Goal: Book appointment/travel/reservation

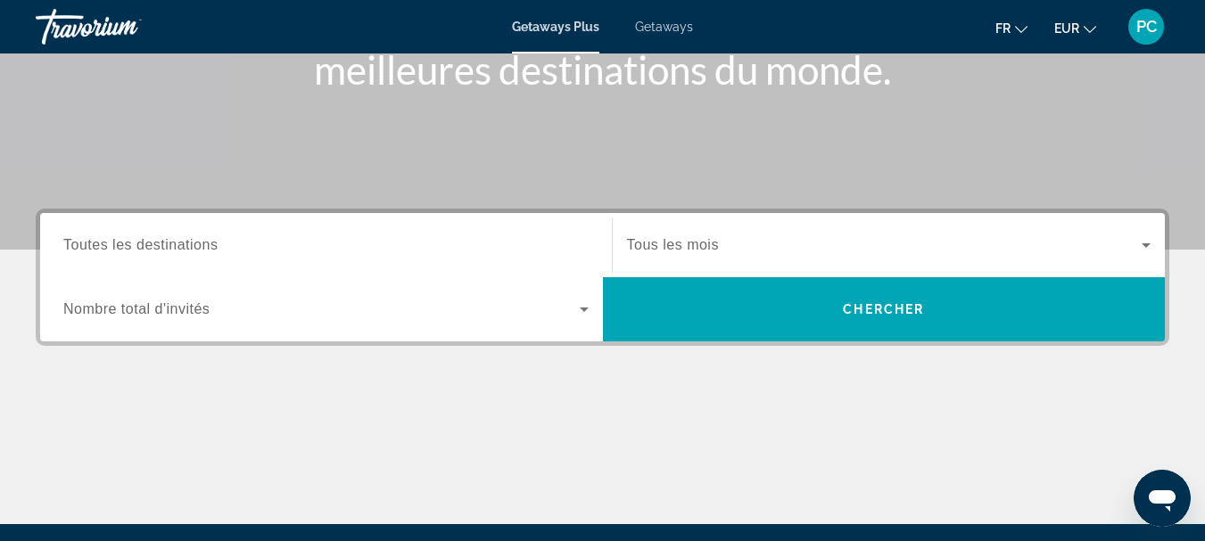
scroll to position [297, 0]
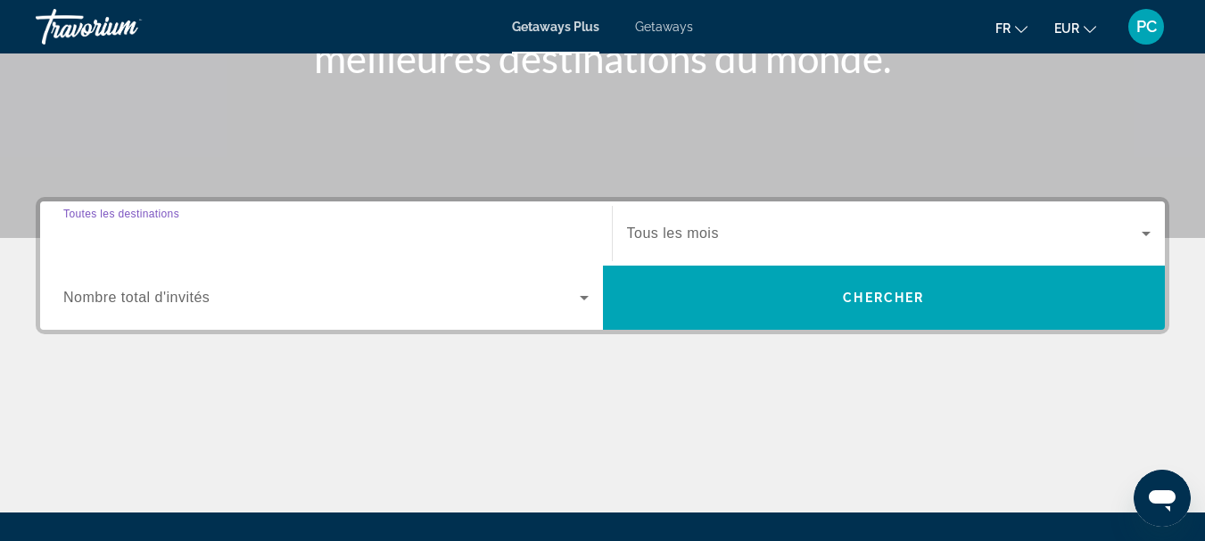
click at [419, 235] on input "Destination Toutes les destinations" at bounding box center [325, 234] width 525 height 21
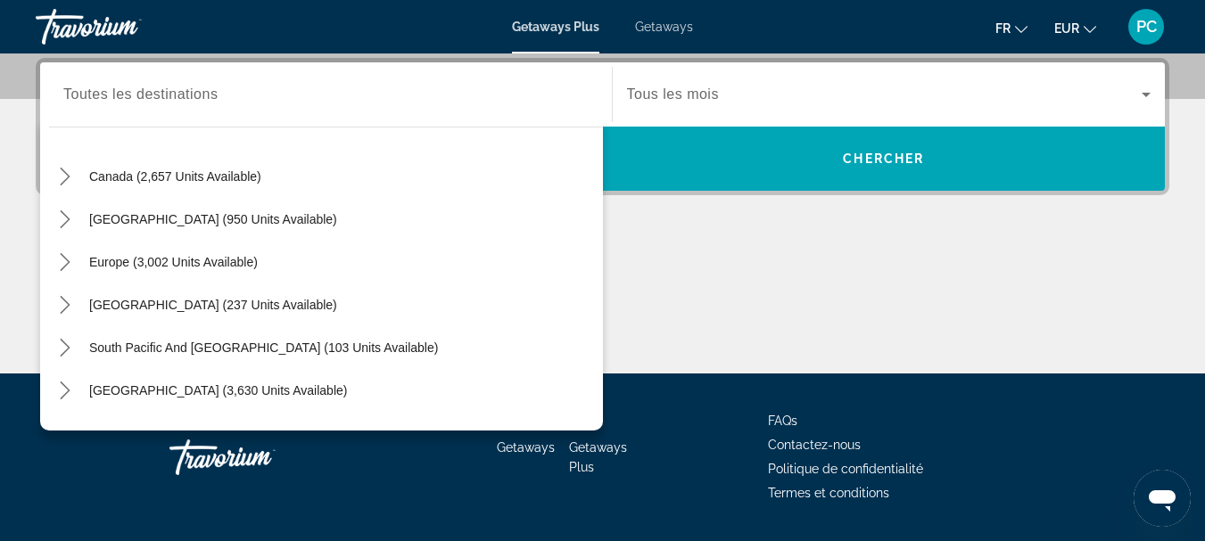
scroll to position [122, 0]
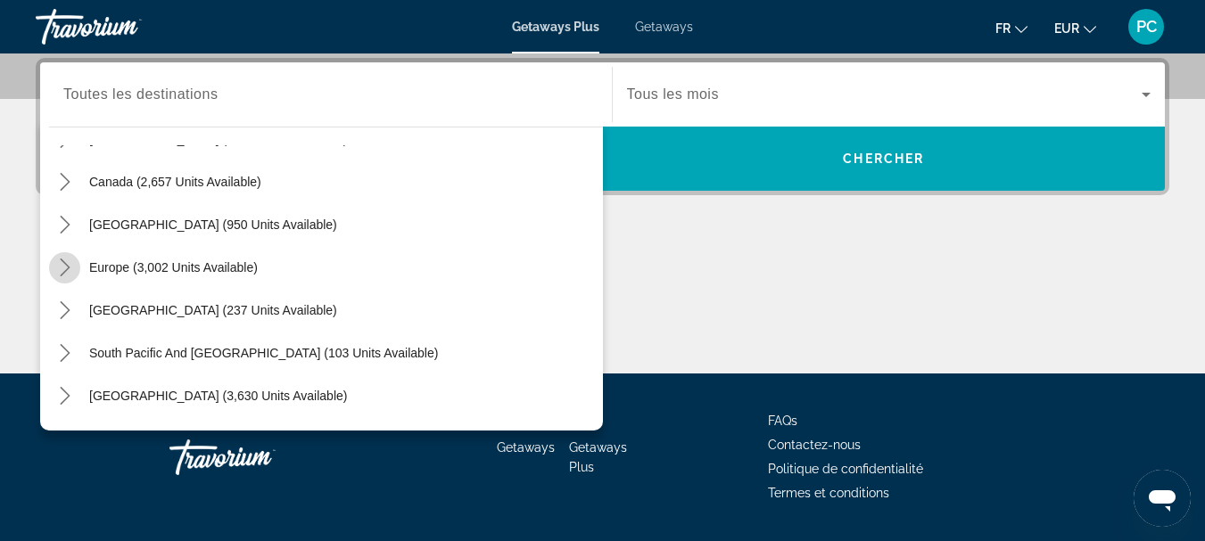
click at [60, 265] on icon "Toggle Europe (3,002 units available) submenu" at bounding box center [65, 268] width 18 height 18
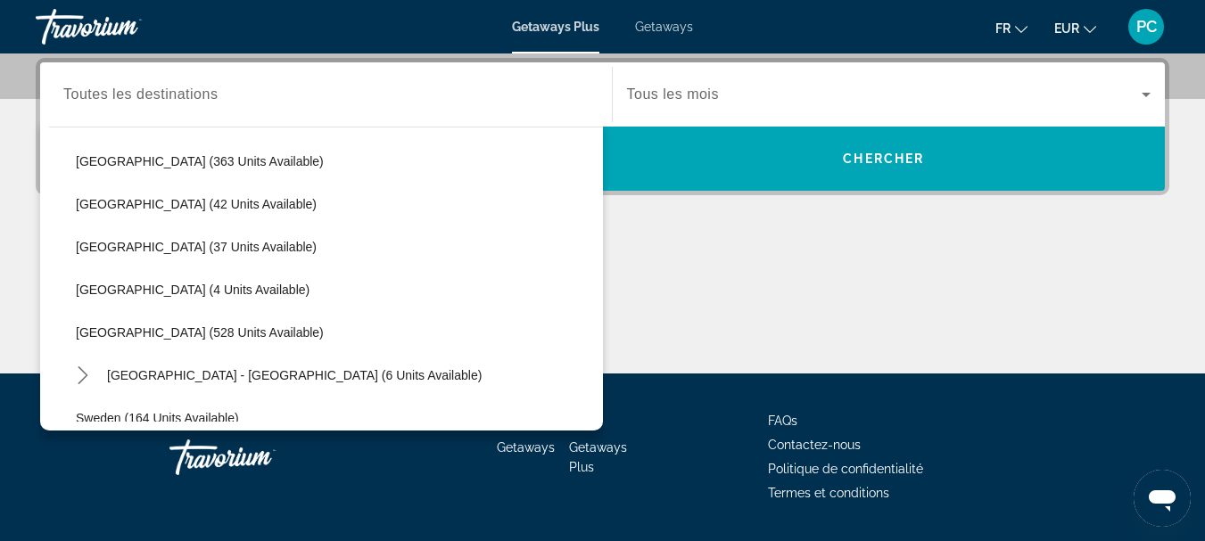
scroll to position [662, 0]
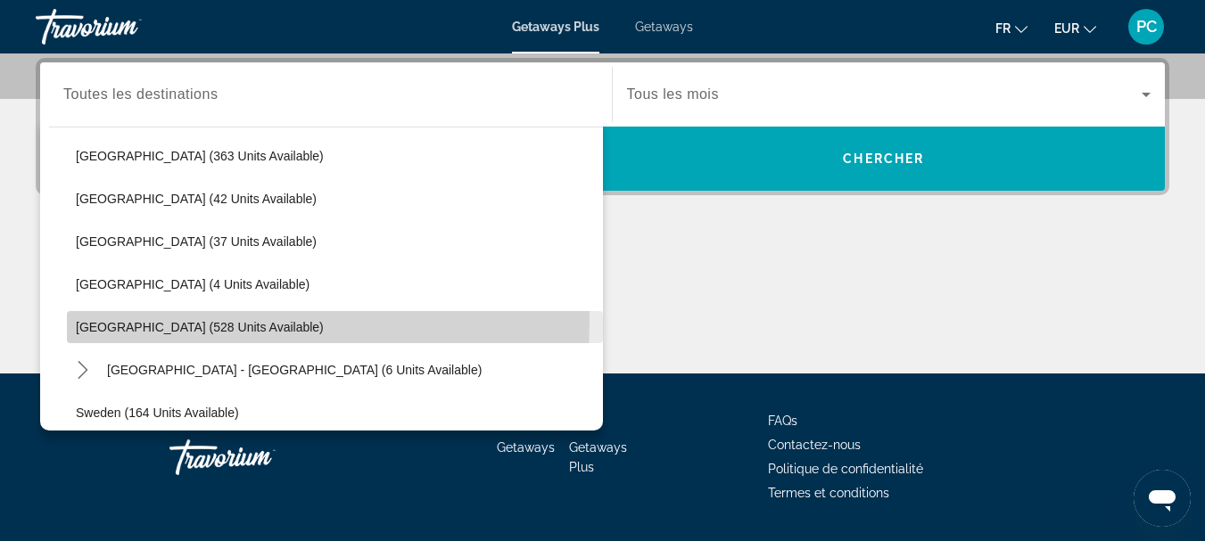
click at [119, 319] on span "Select destination: Spain (528 units available)" at bounding box center [335, 327] width 536 height 43
type input "**********"
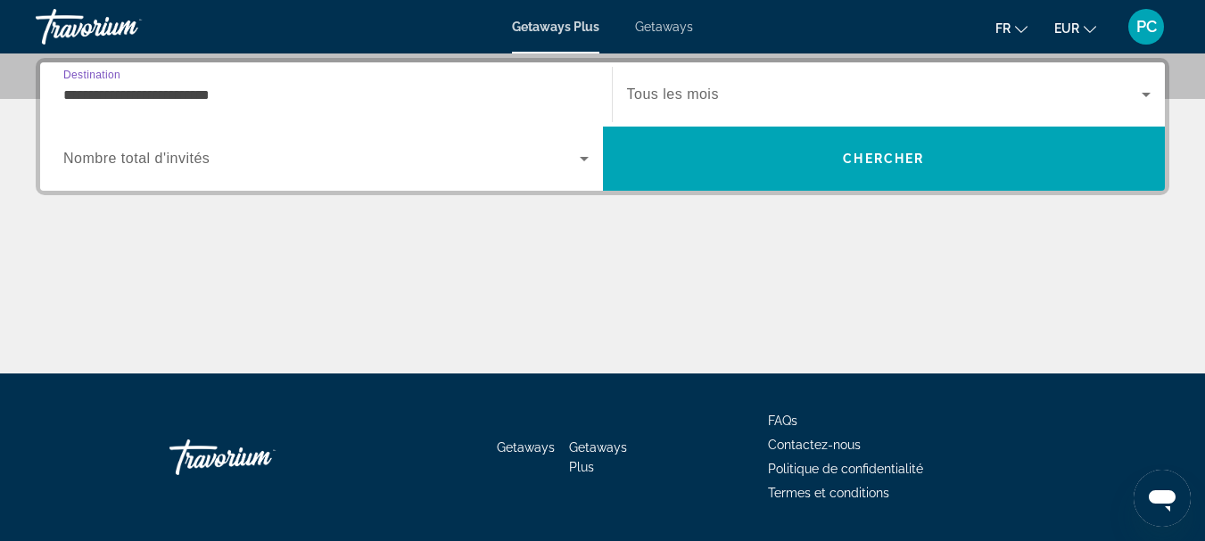
click at [1131, 84] on span "Search widget" at bounding box center [885, 94] width 516 height 21
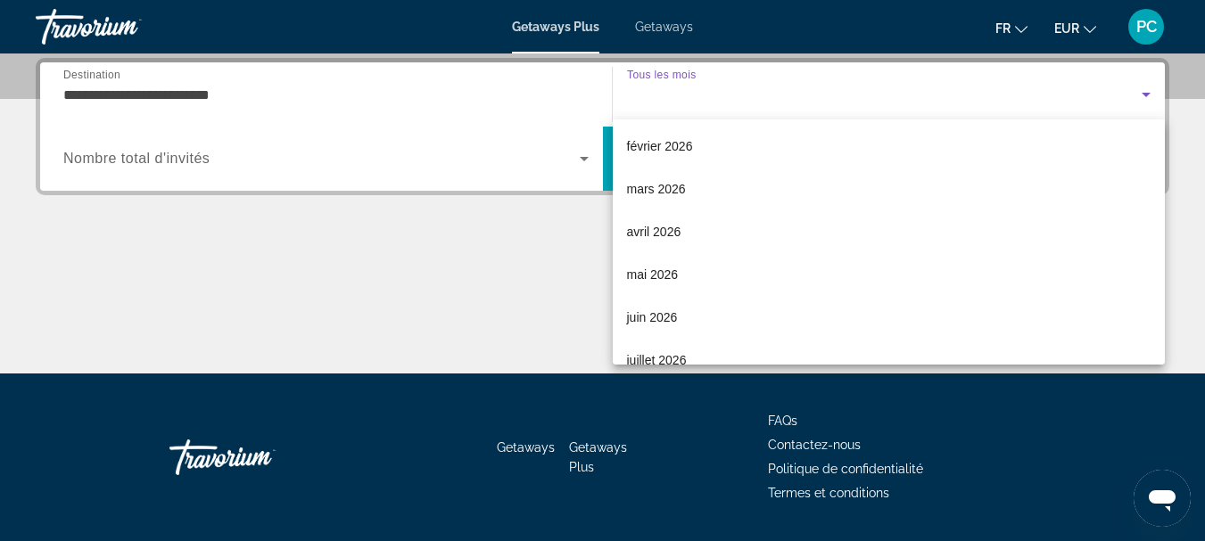
scroll to position [245, 0]
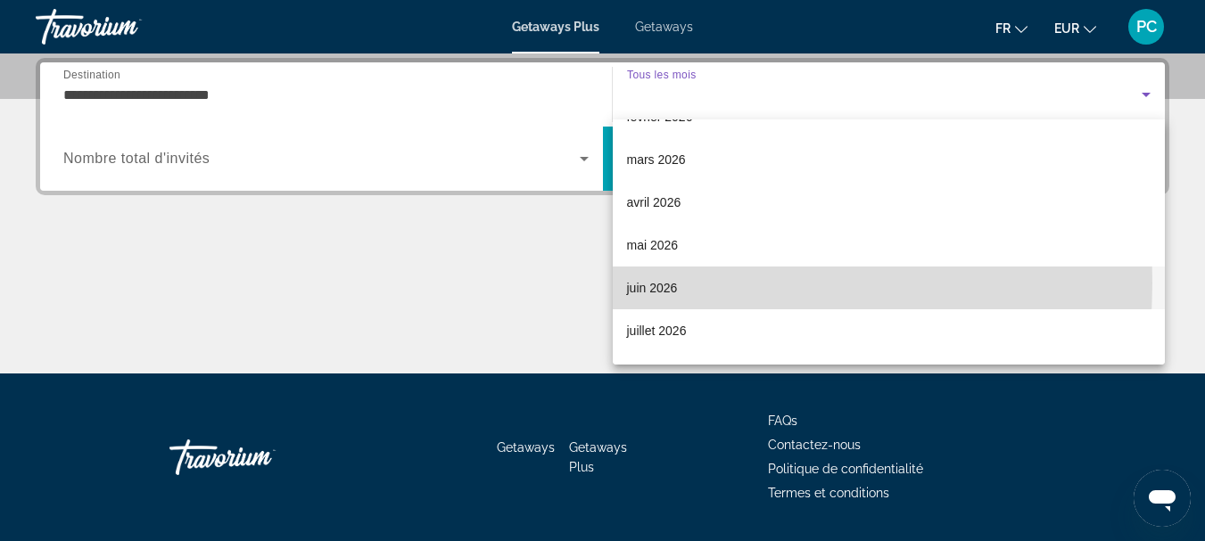
click at [665, 284] on span "juin 2026" at bounding box center [652, 287] width 51 height 21
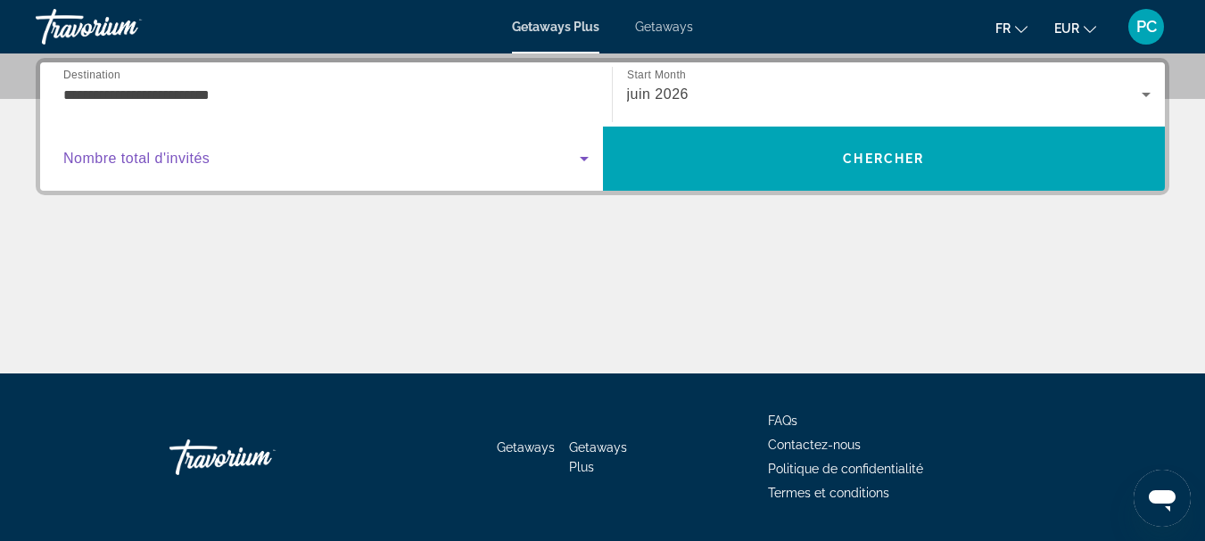
click at [582, 157] on icon "Search widget" at bounding box center [584, 159] width 9 height 4
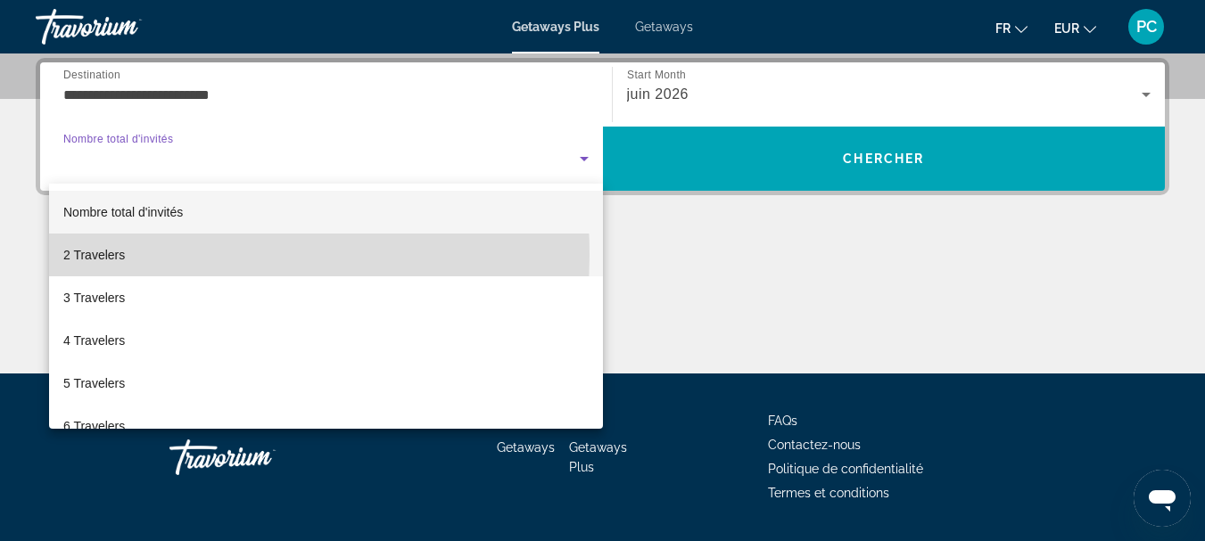
click at [107, 255] on span "2 Travelers" at bounding box center [94, 254] width 62 height 21
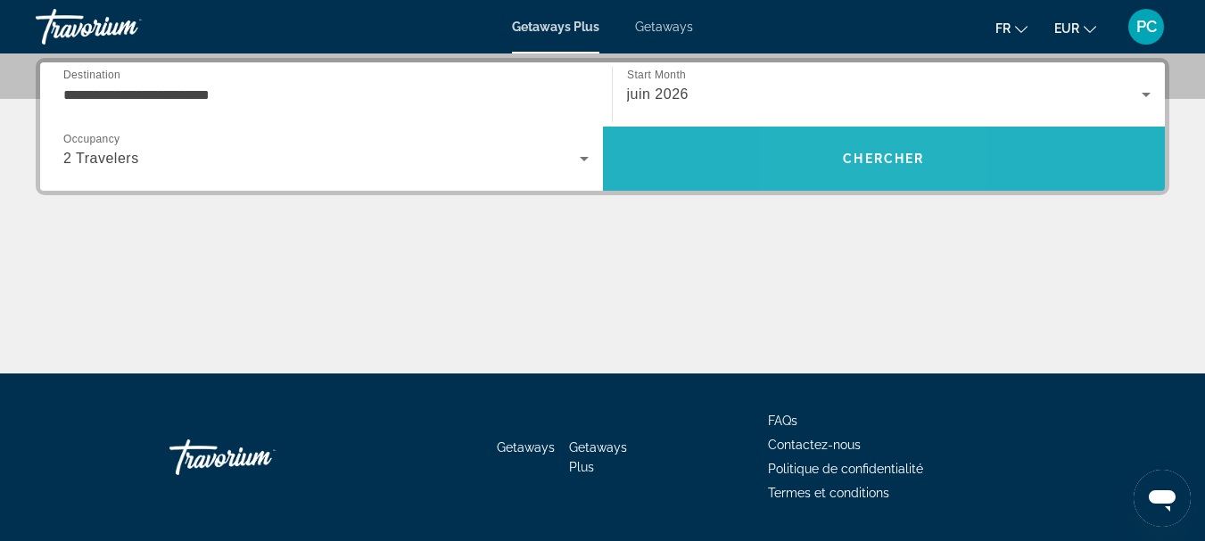
click at [850, 153] on span "Chercher" at bounding box center [883, 159] width 81 height 14
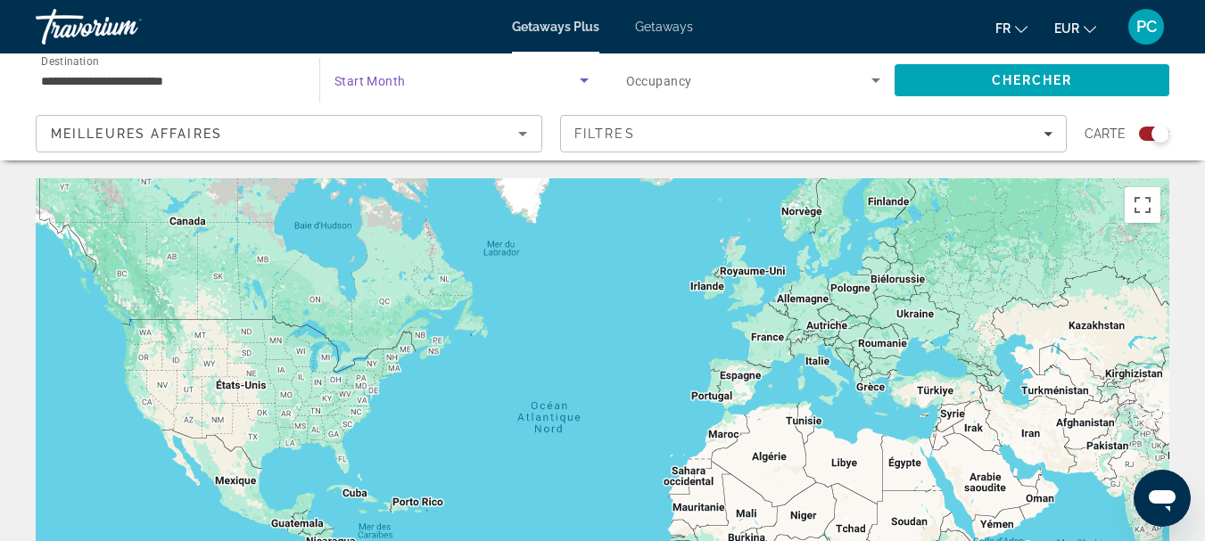
click at [582, 77] on icon "Search widget" at bounding box center [584, 80] width 21 height 21
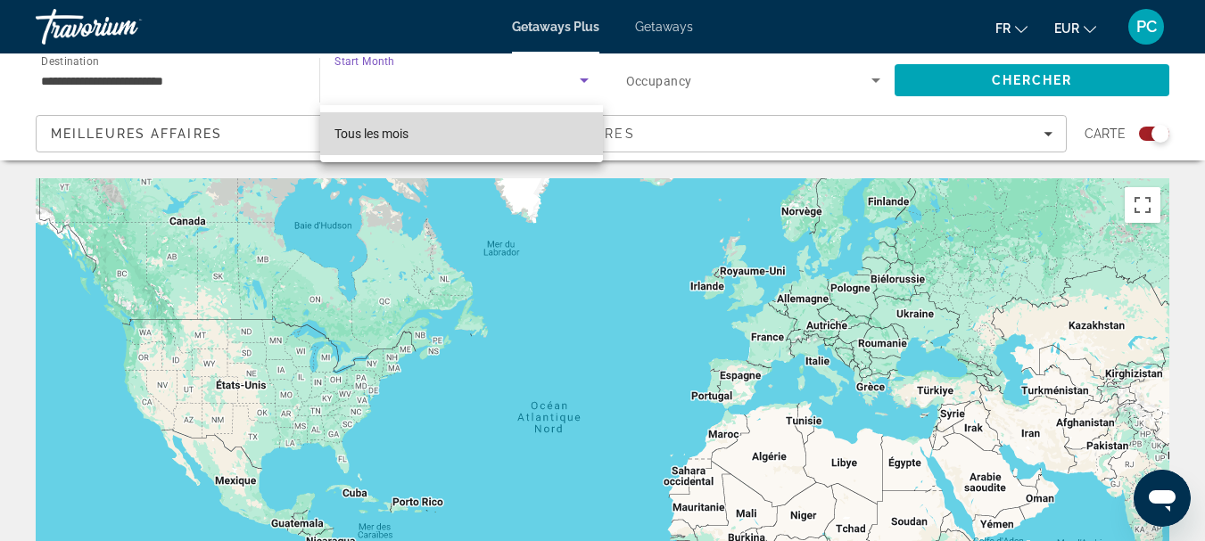
click at [556, 125] on mat-option "Tous les mois" at bounding box center [461, 133] width 283 height 43
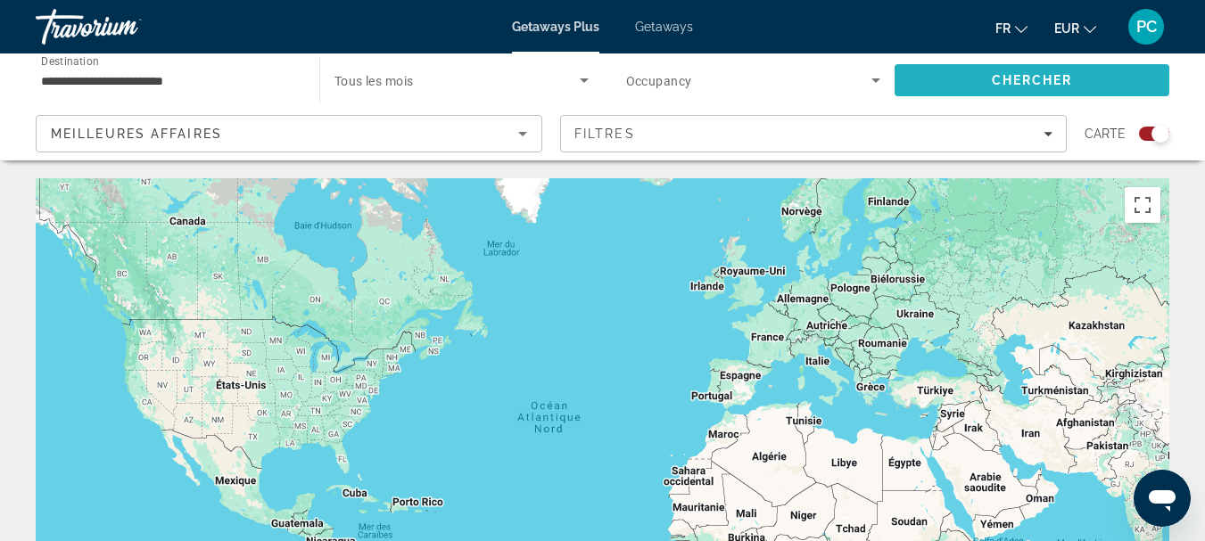
click at [986, 72] on span "Search" at bounding box center [1032, 80] width 275 height 43
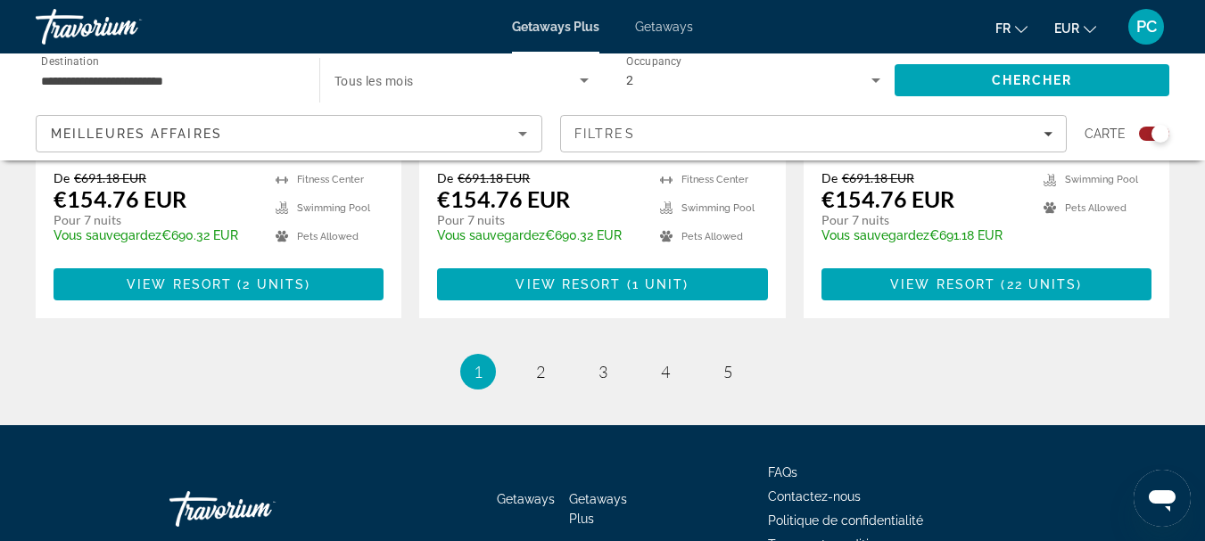
scroll to position [3058, 0]
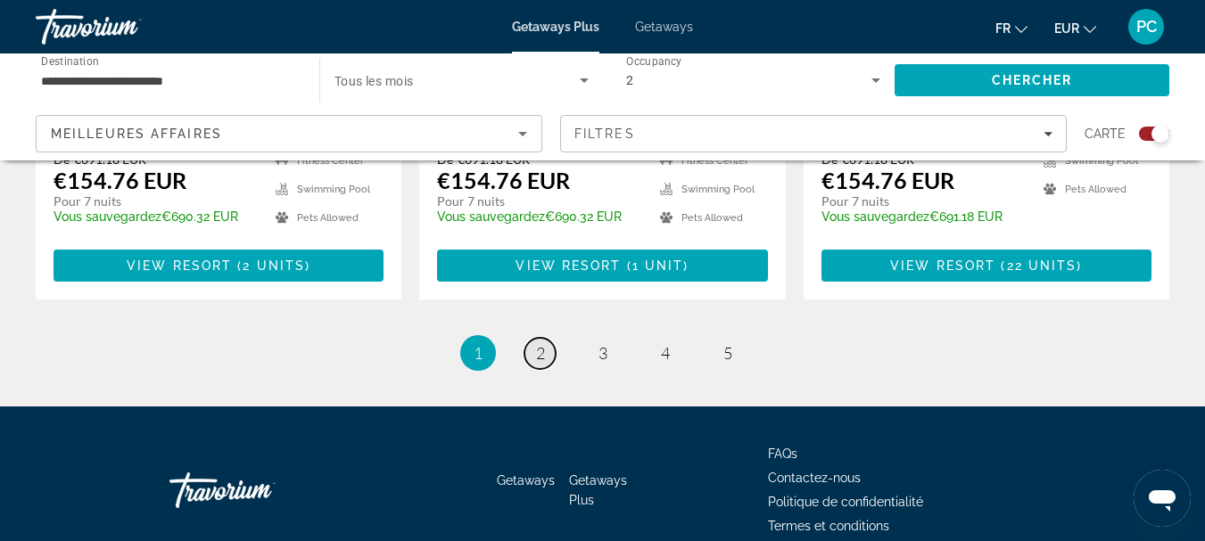
click at [539, 343] on span "2" at bounding box center [540, 353] width 9 height 20
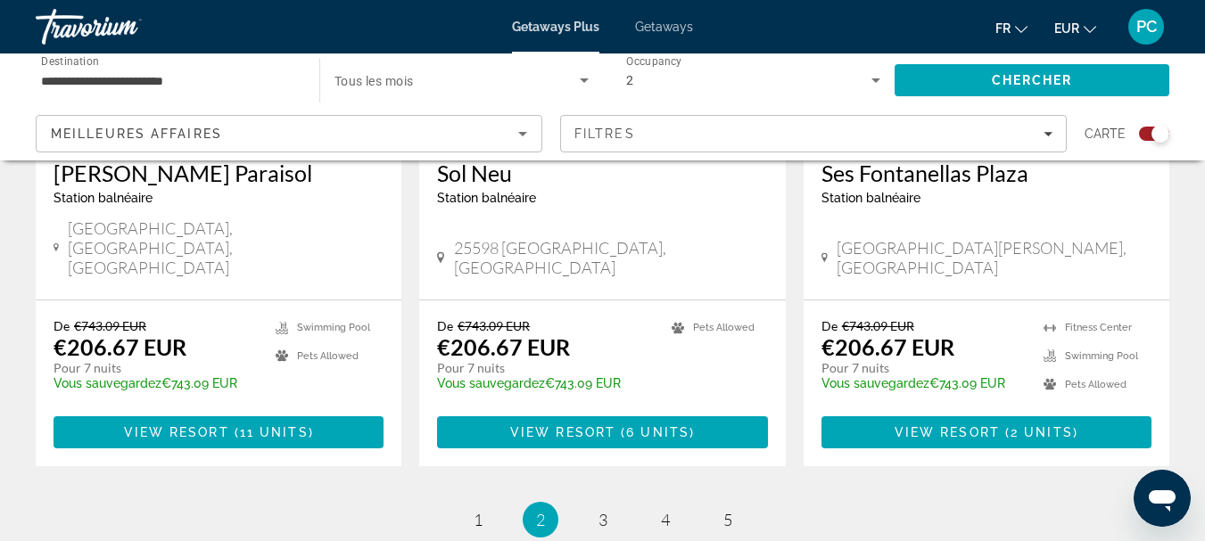
scroll to position [2973, 0]
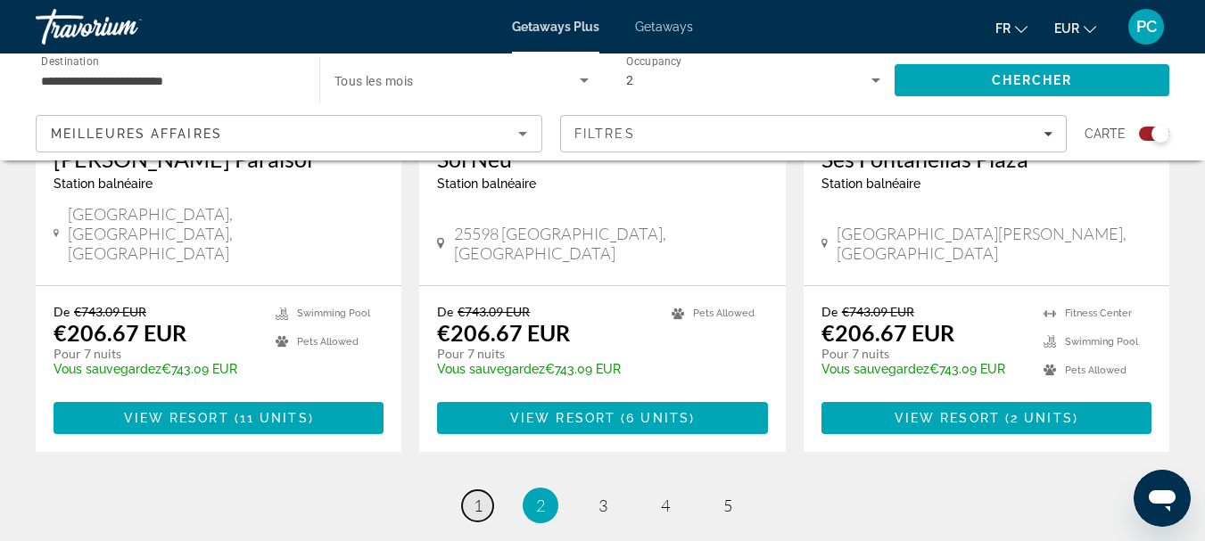
click at [475, 496] on span "1" at bounding box center [478, 506] width 9 height 20
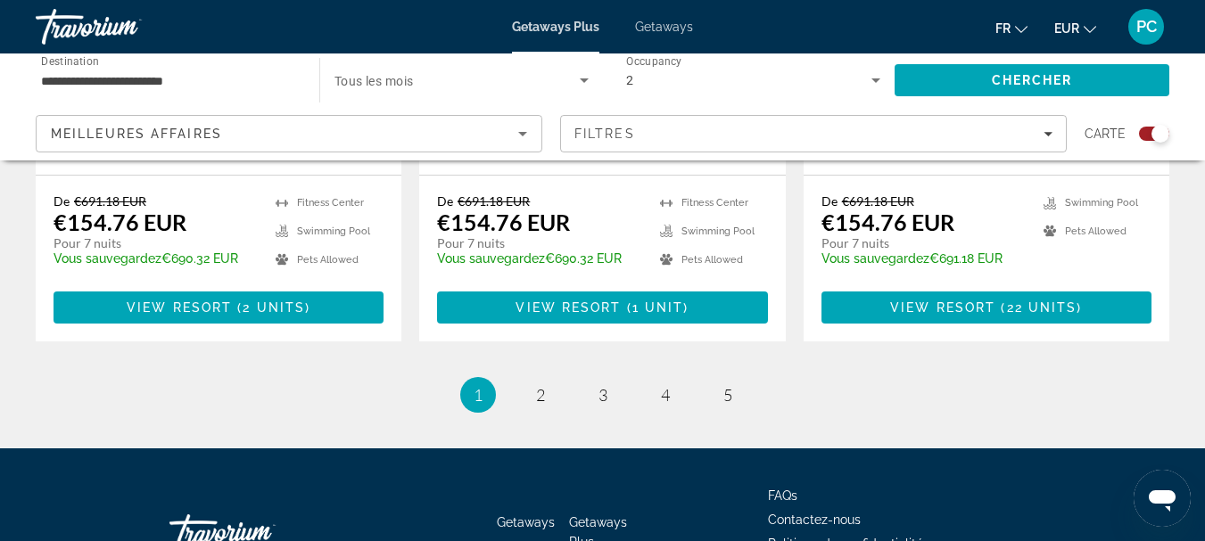
scroll to position [3058, 0]
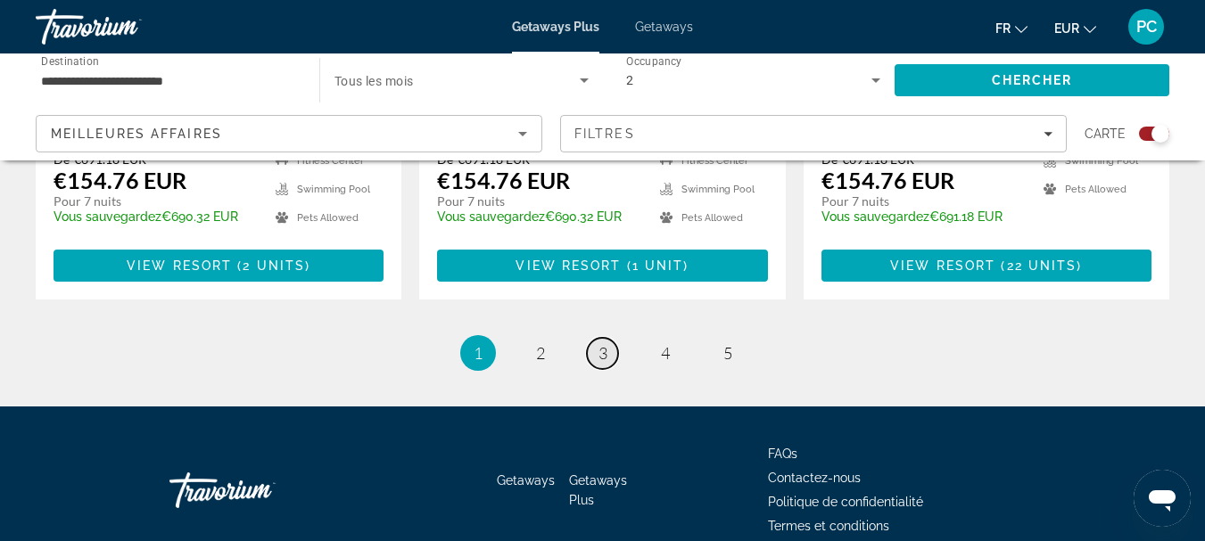
click at [599, 343] on span "3" at bounding box center [602, 353] width 9 height 20
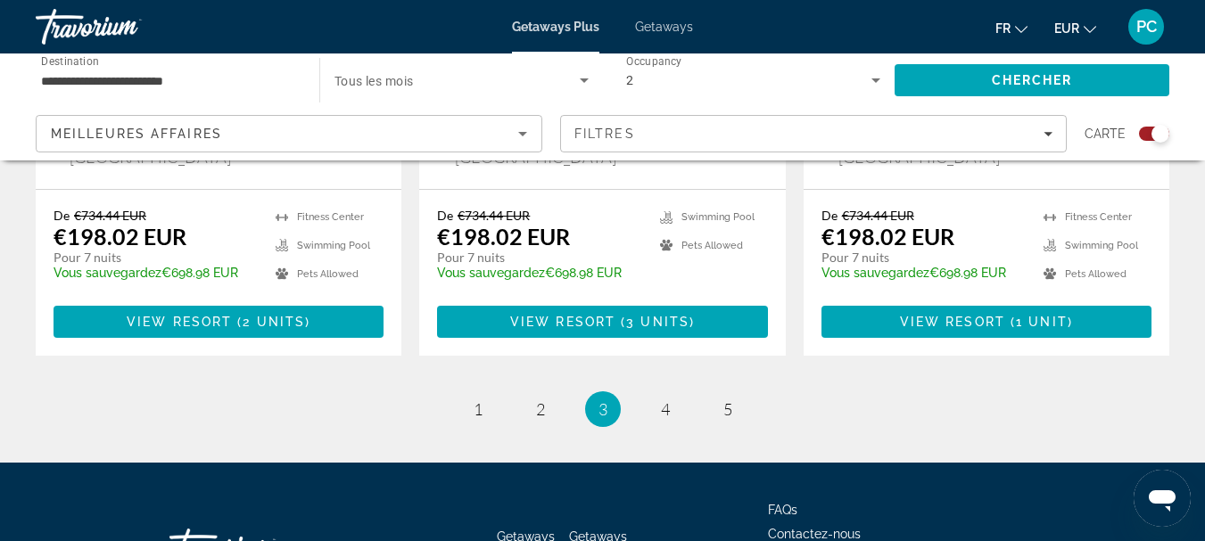
scroll to position [3004, 0]
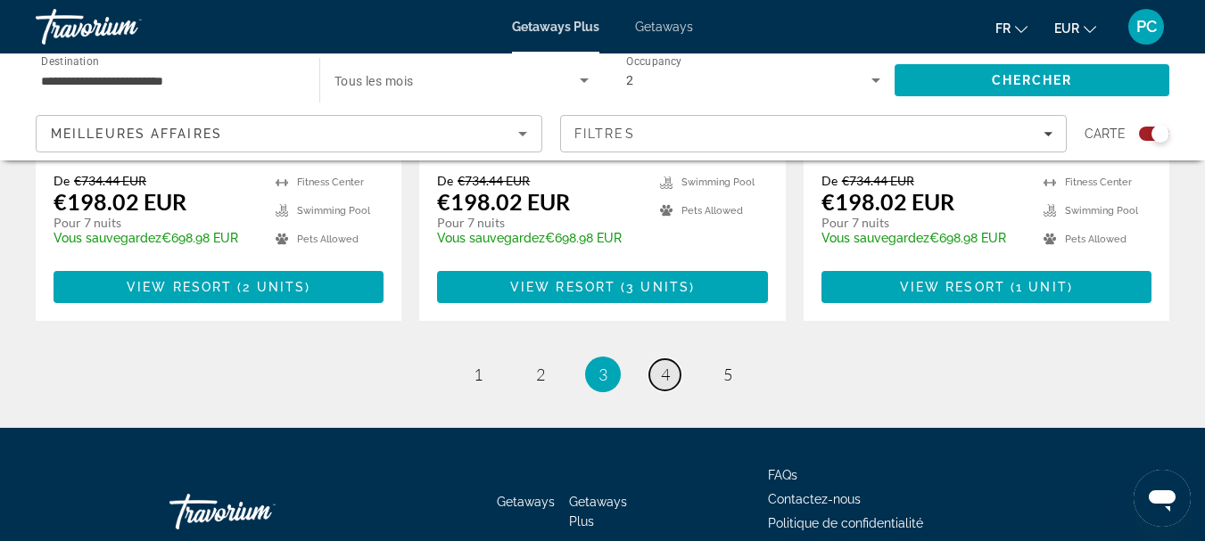
click at [665, 365] on span "4" at bounding box center [665, 375] width 9 height 20
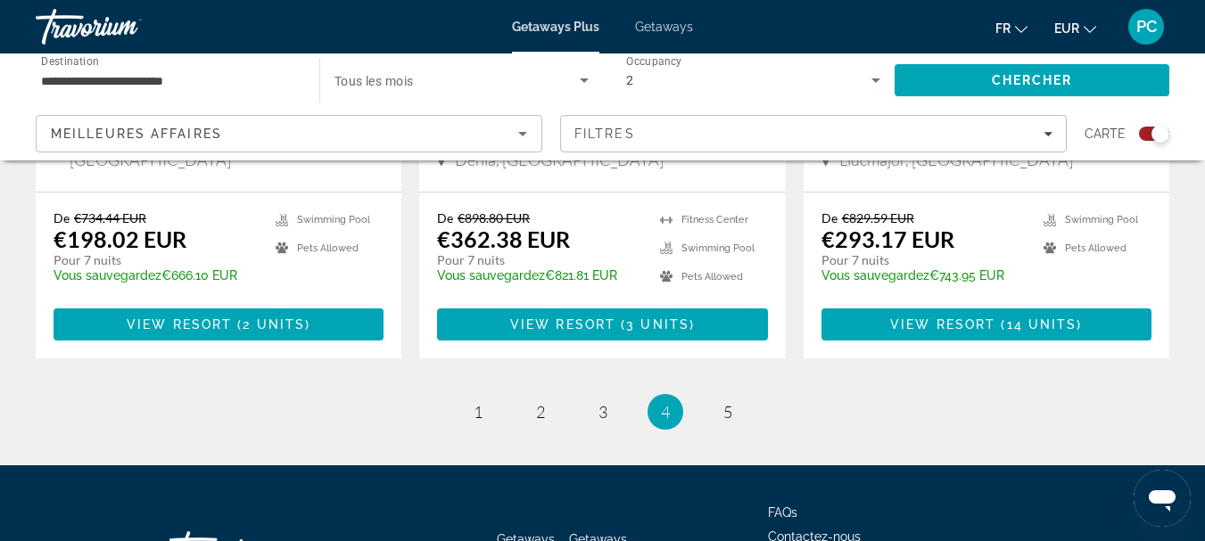
scroll to position [2973, 0]
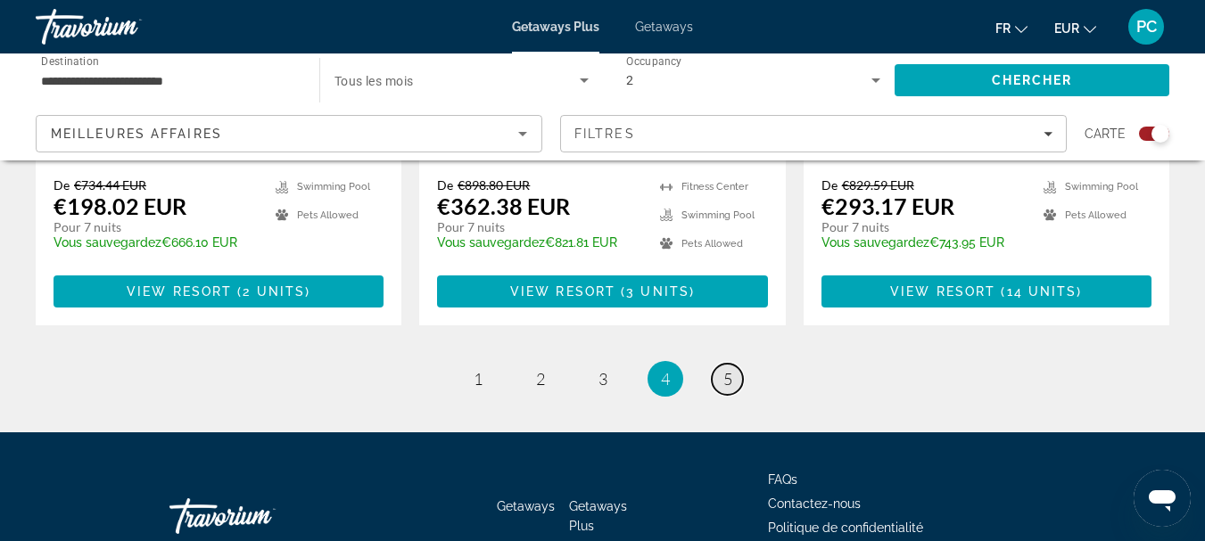
click at [725, 369] on span "5" at bounding box center [727, 379] width 9 height 20
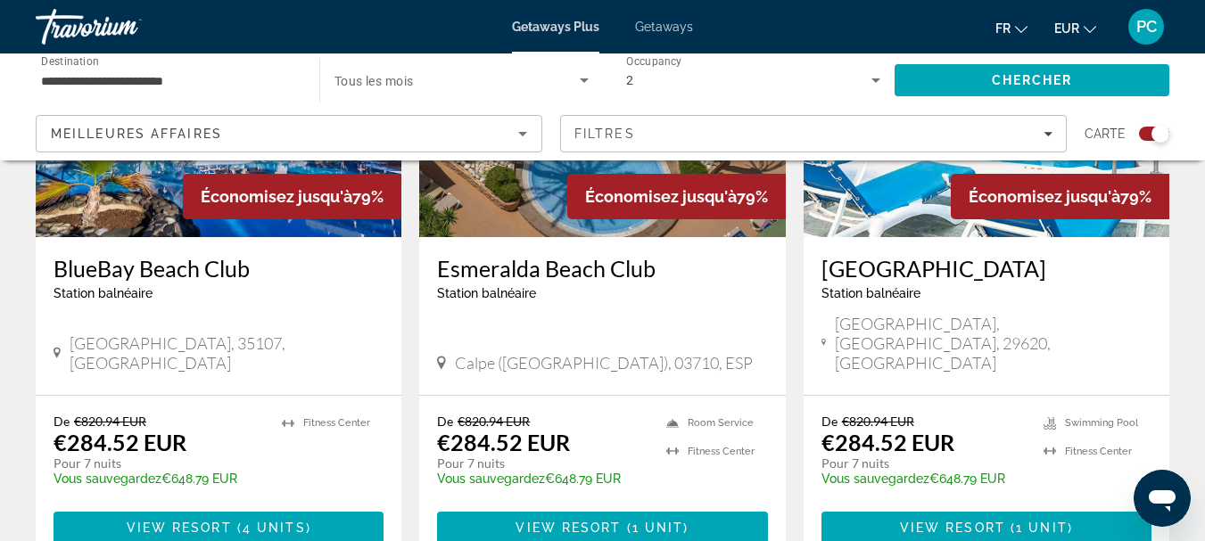
scroll to position [1487, 0]
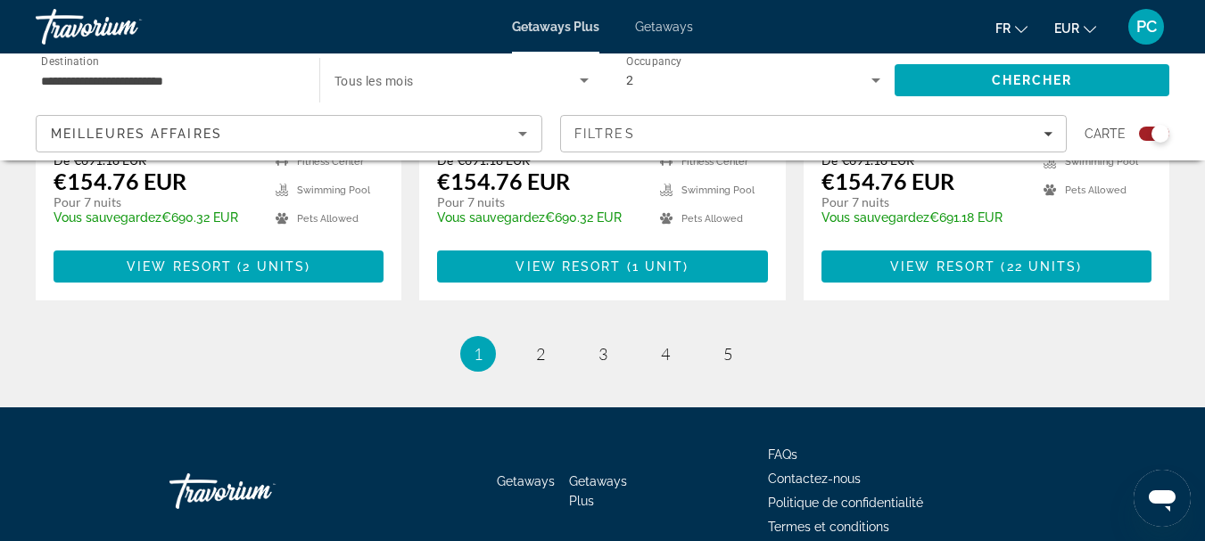
scroll to position [3058, 0]
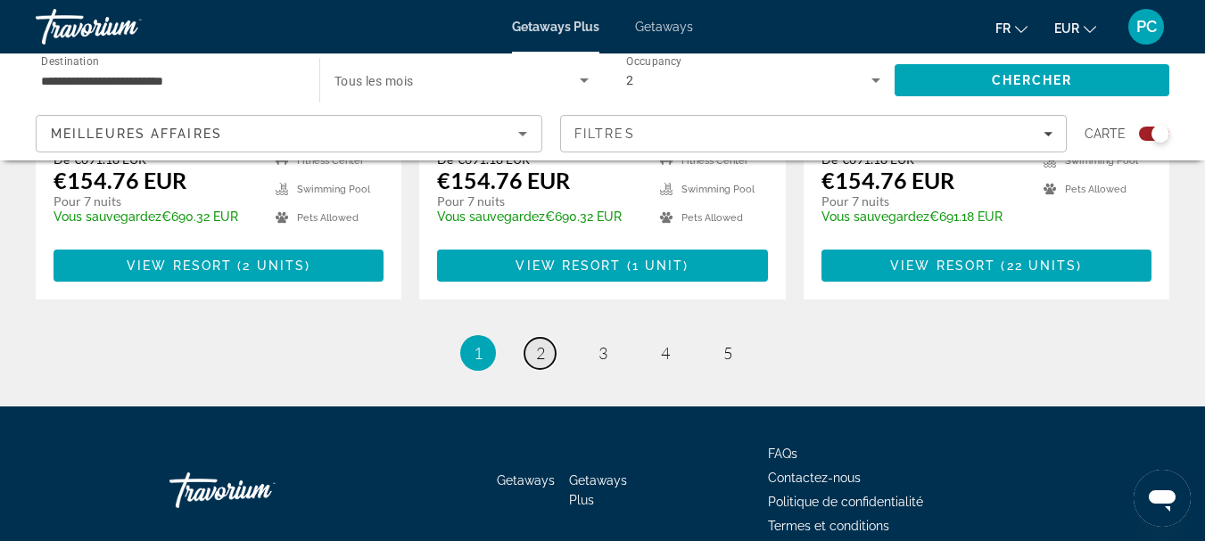
click at [541, 343] on span "2" at bounding box center [540, 353] width 9 height 20
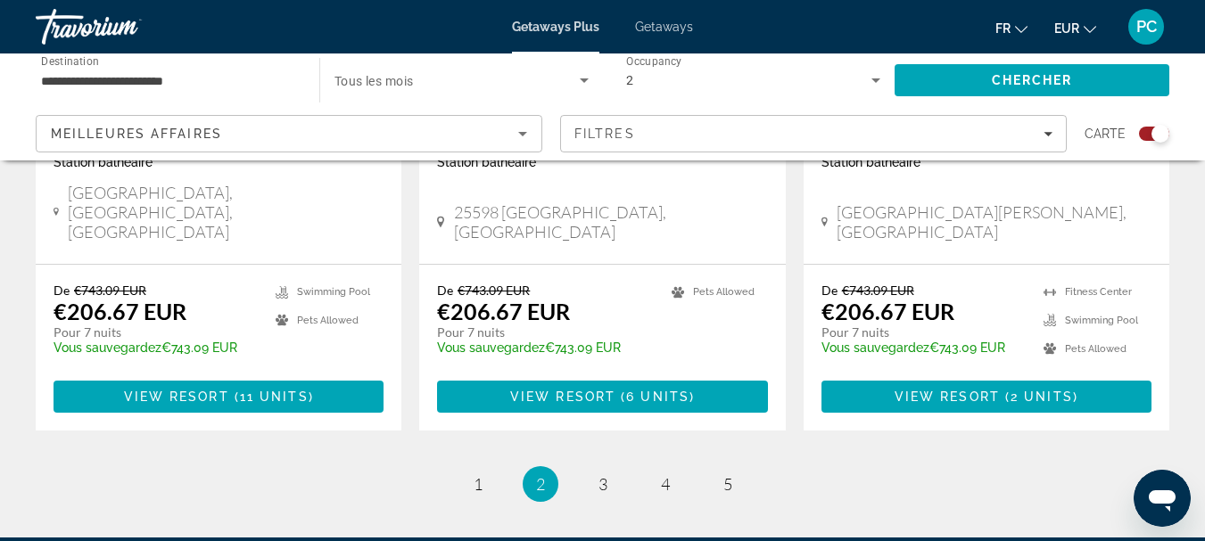
scroll to position [3004, 0]
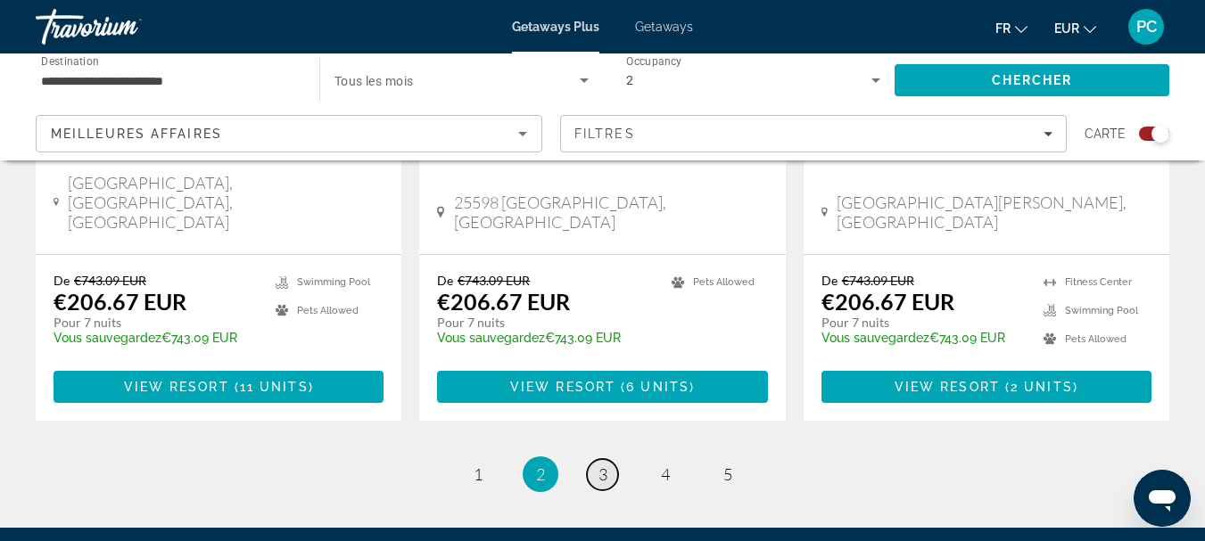
click at [600, 465] on span "3" at bounding box center [602, 475] width 9 height 20
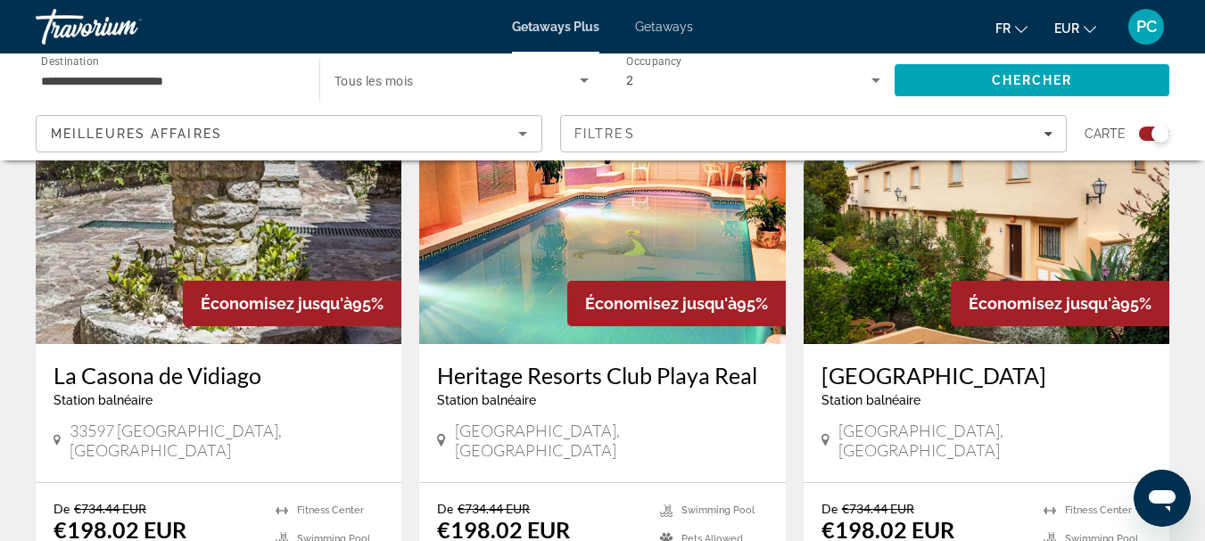
scroll to position [2973, 0]
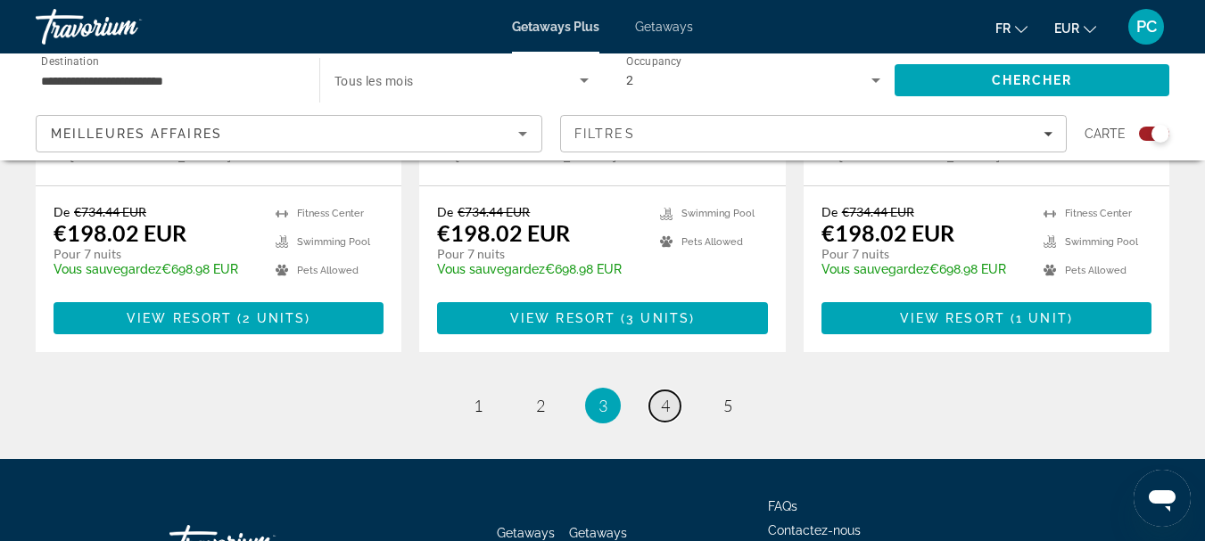
click at [663, 396] on span "4" at bounding box center [665, 406] width 9 height 20
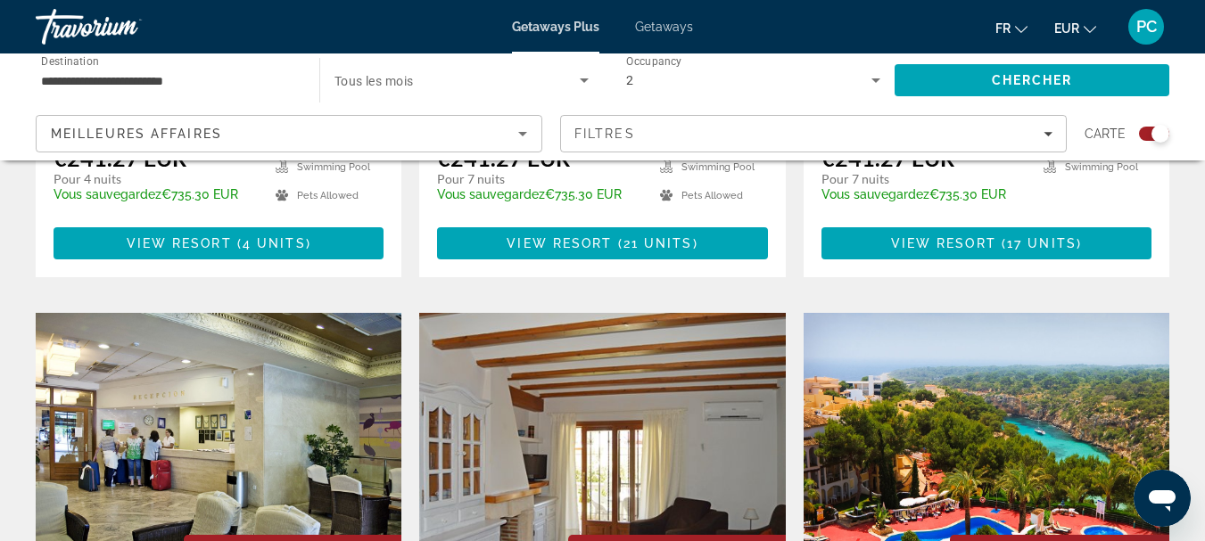
scroll to position [2379, 0]
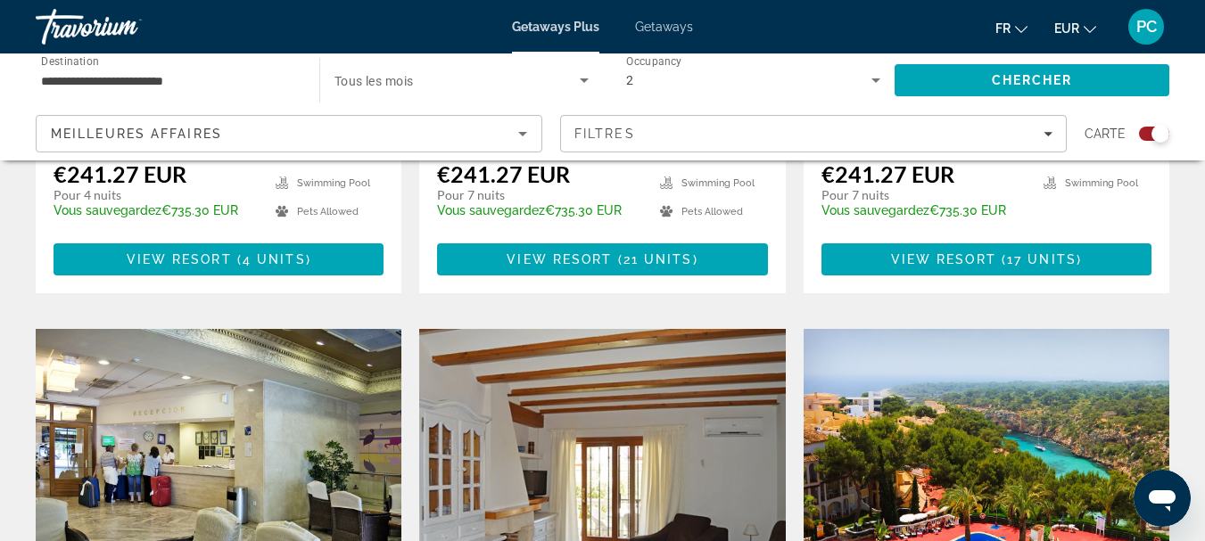
click at [968, 329] on img "Main content" at bounding box center [987, 471] width 366 height 285
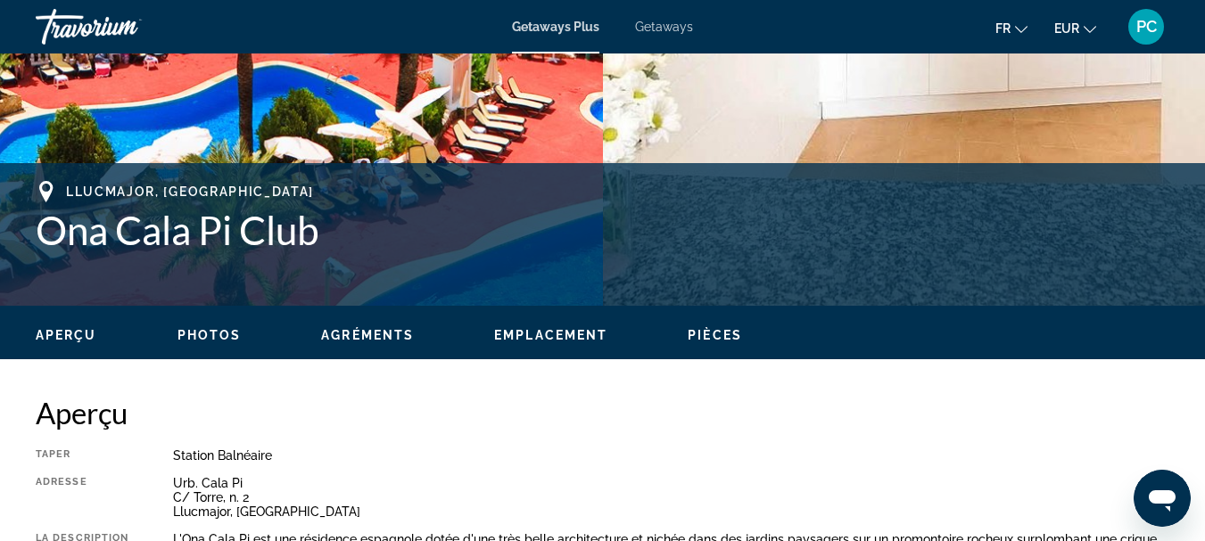
scroll to position [892, 0]
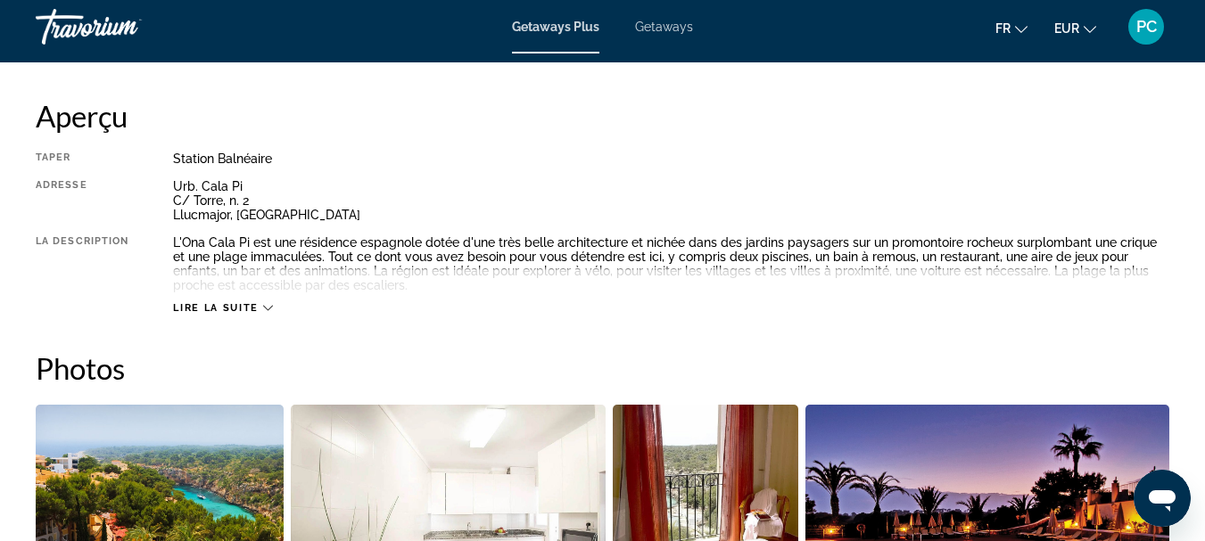
click at [227, 306] on span "Lire la suite" at bounding box center [215, 308] width 85 height 12
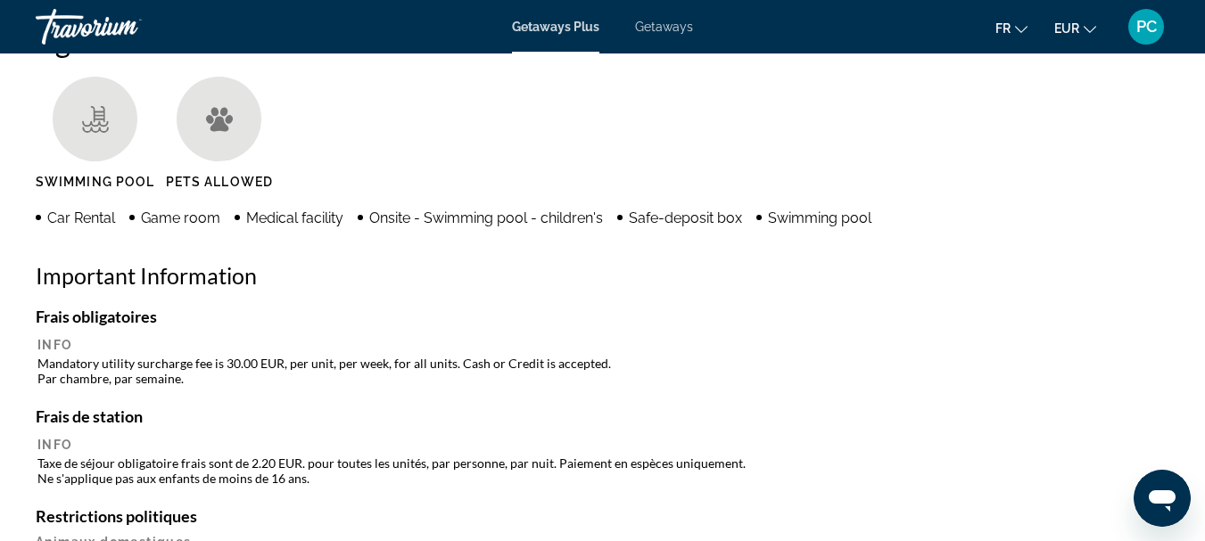
scroll to position [1784, 0]
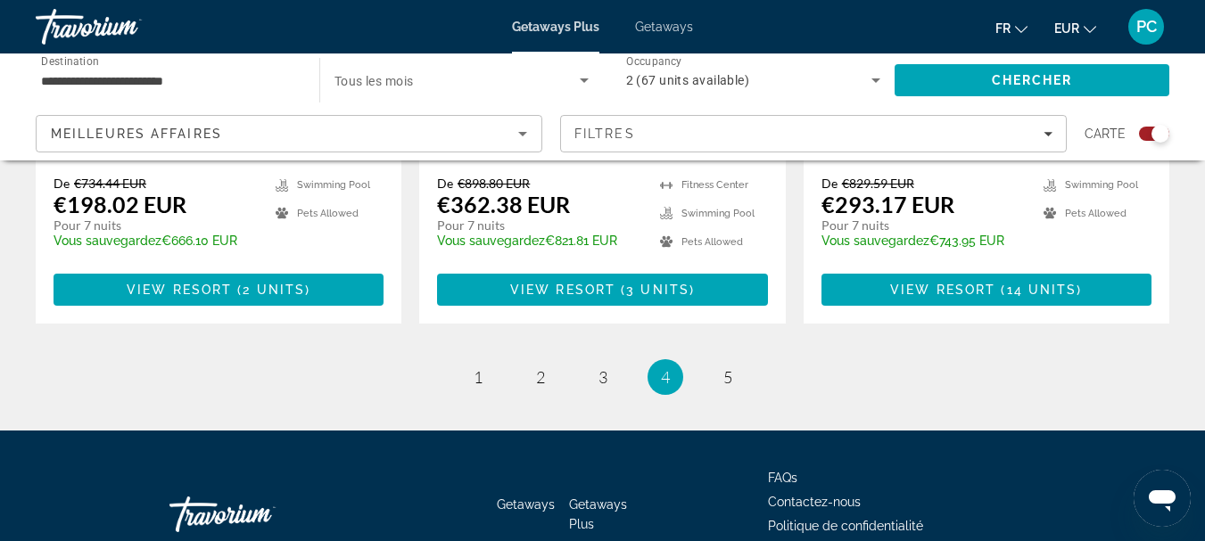
scroll to position [2977, 0]
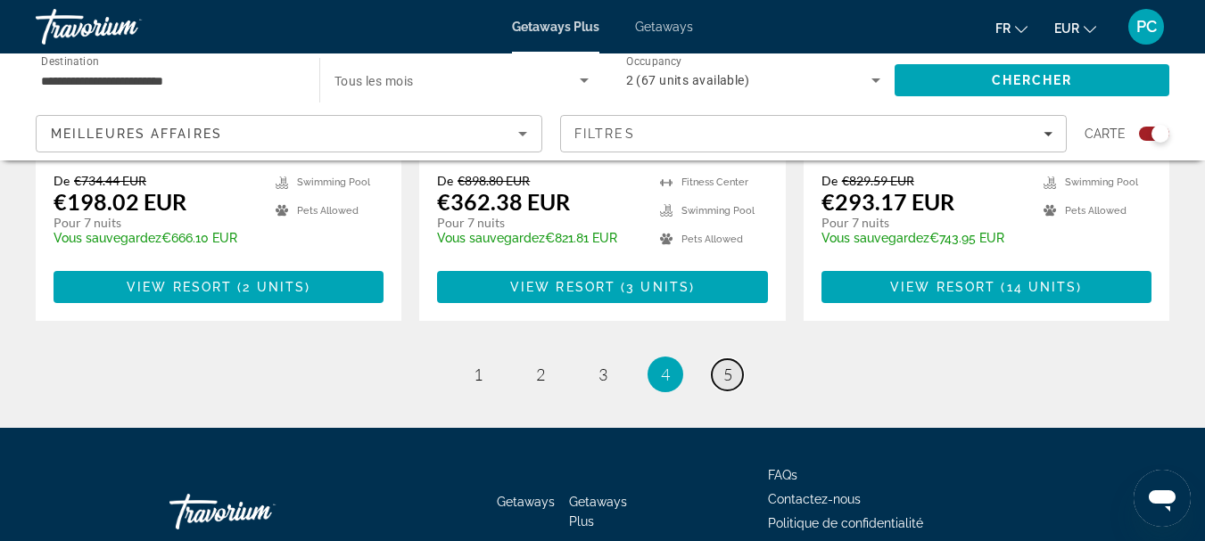
click at [725, 365] on span "5" at bounding box center [727, 375] width 9 height 20
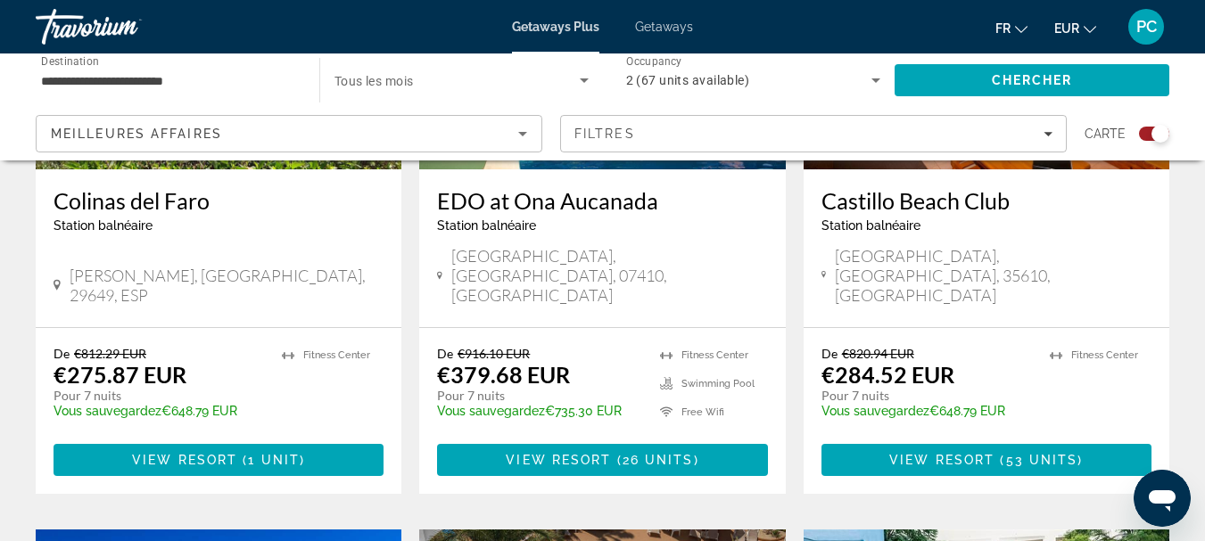
scroll to position [595, 0]
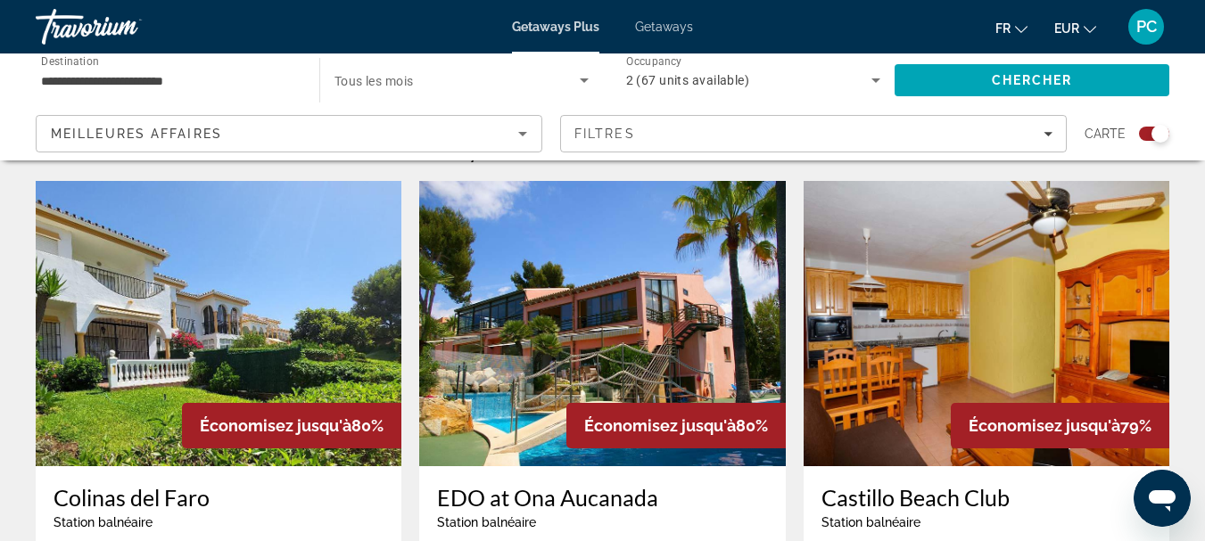
click at [572, 293] on img "Main content" at bounding box center [602, 323] width 366 height 285
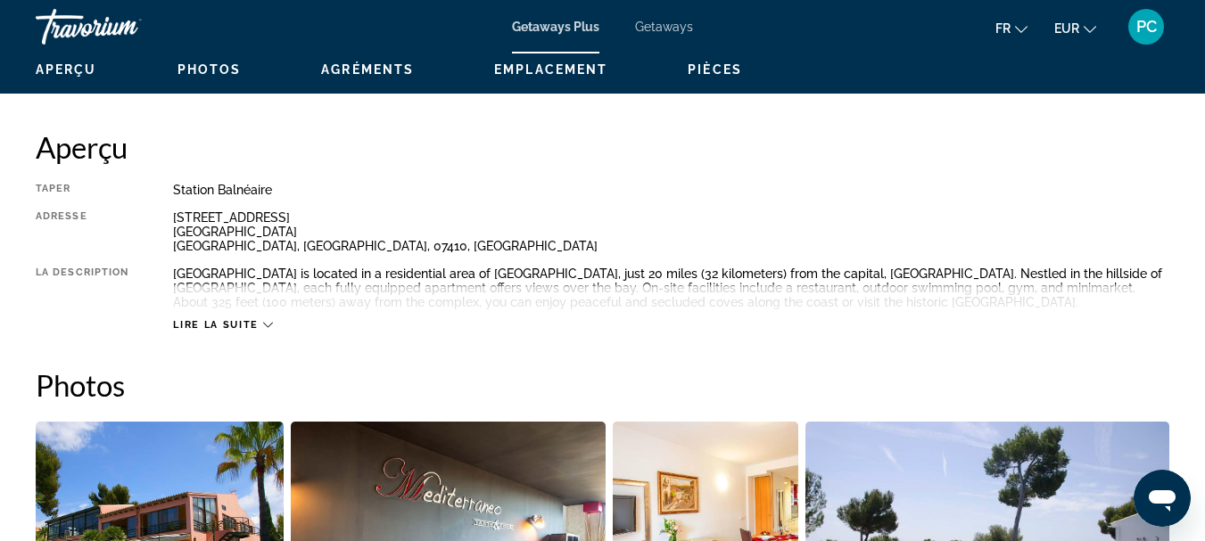
scroll to position [892, 0]
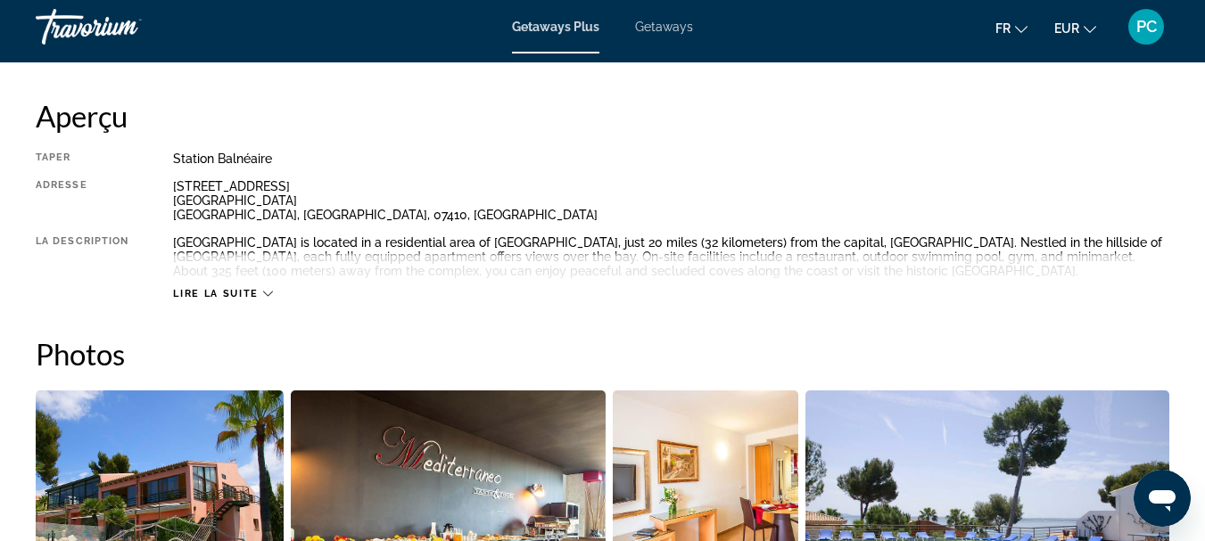
click at [231, 289] on span "Lire la suite" at bounding box center [215, 294] width 85 height 12
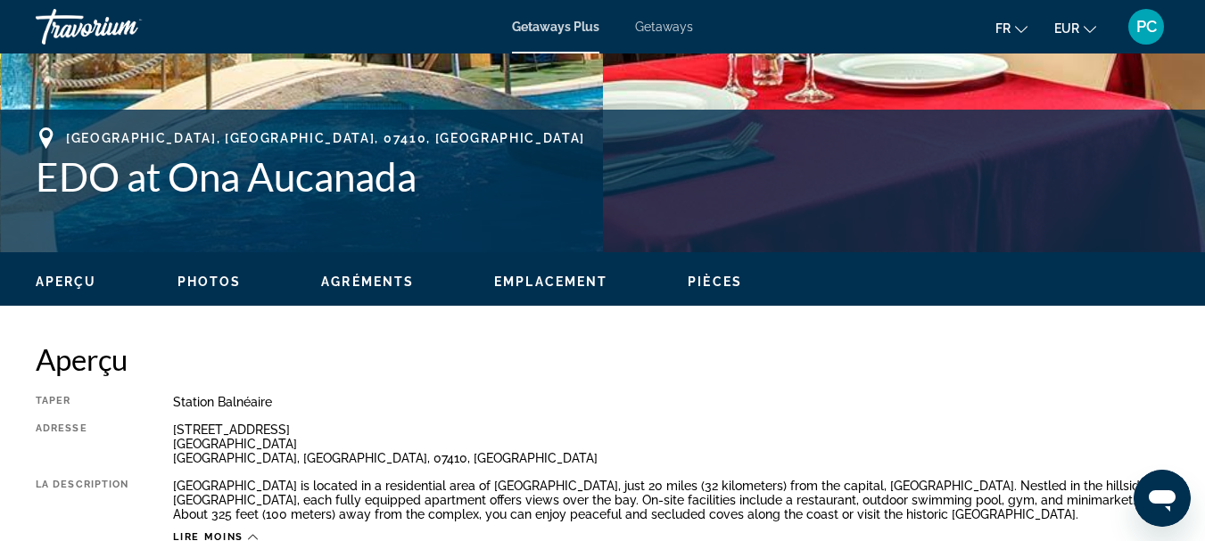
scroll to position [297, 0]
